Goal: Find specific page/section: Find specific page/section

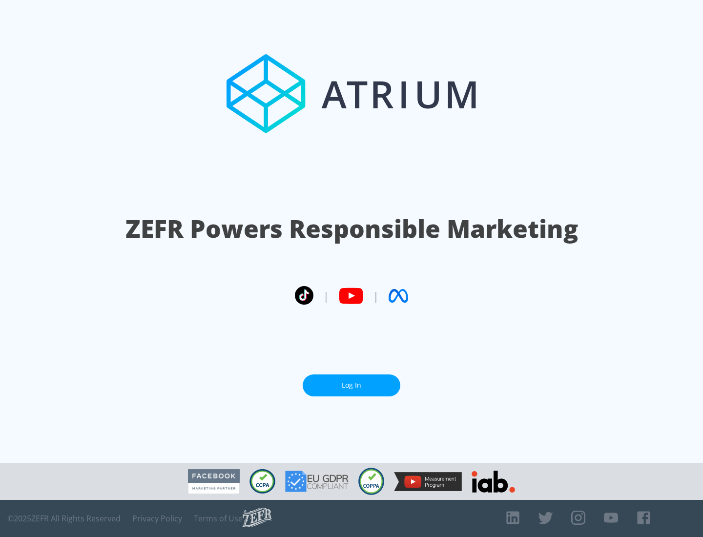
click at [352, 385] on link "Log In" at bounding box center [352, 386] width 98 height 22
